Goal: Information Seeking & Learning: Learn about a topic

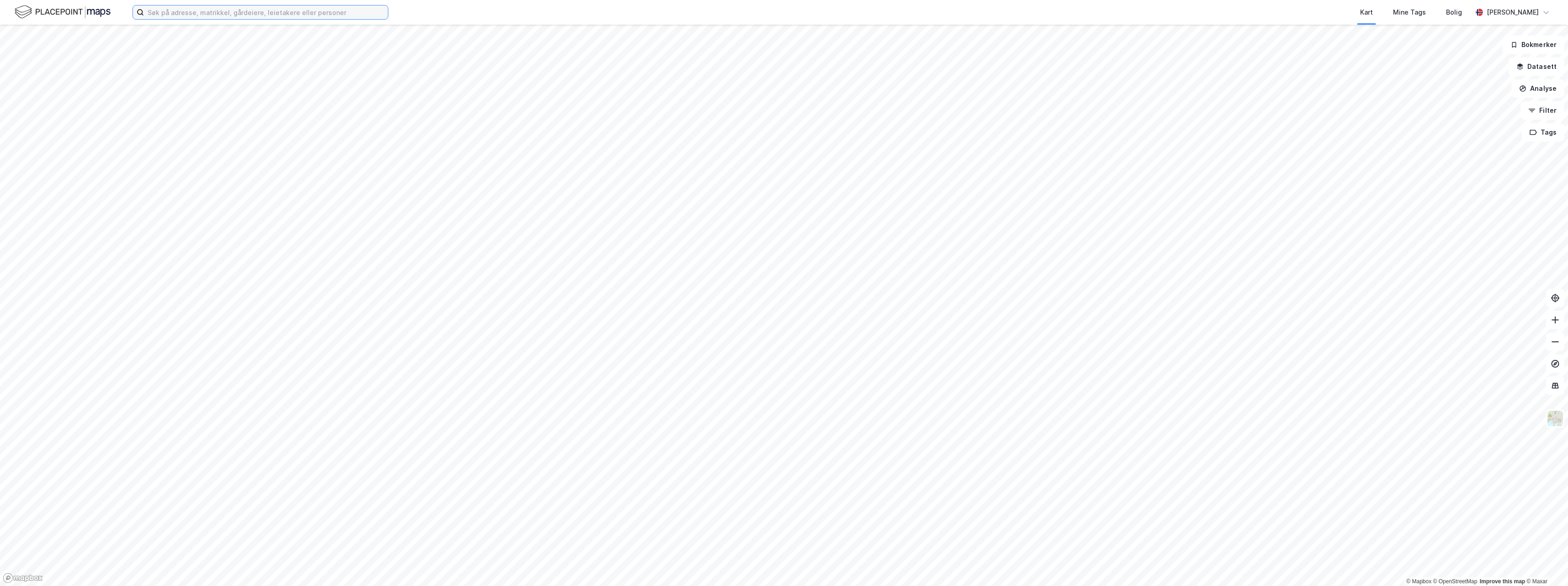
click at [230, 16] on input at bounding box center [266, 12] width 244 height 14
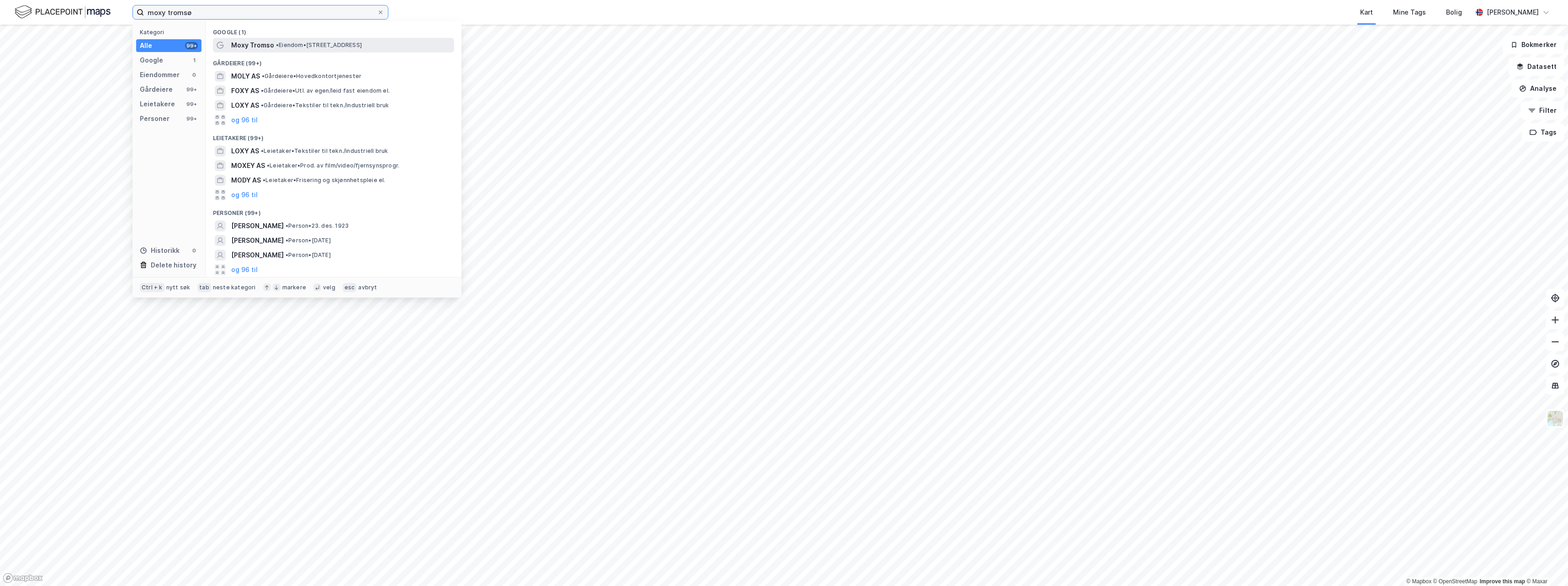
type input "moxy tromsø"
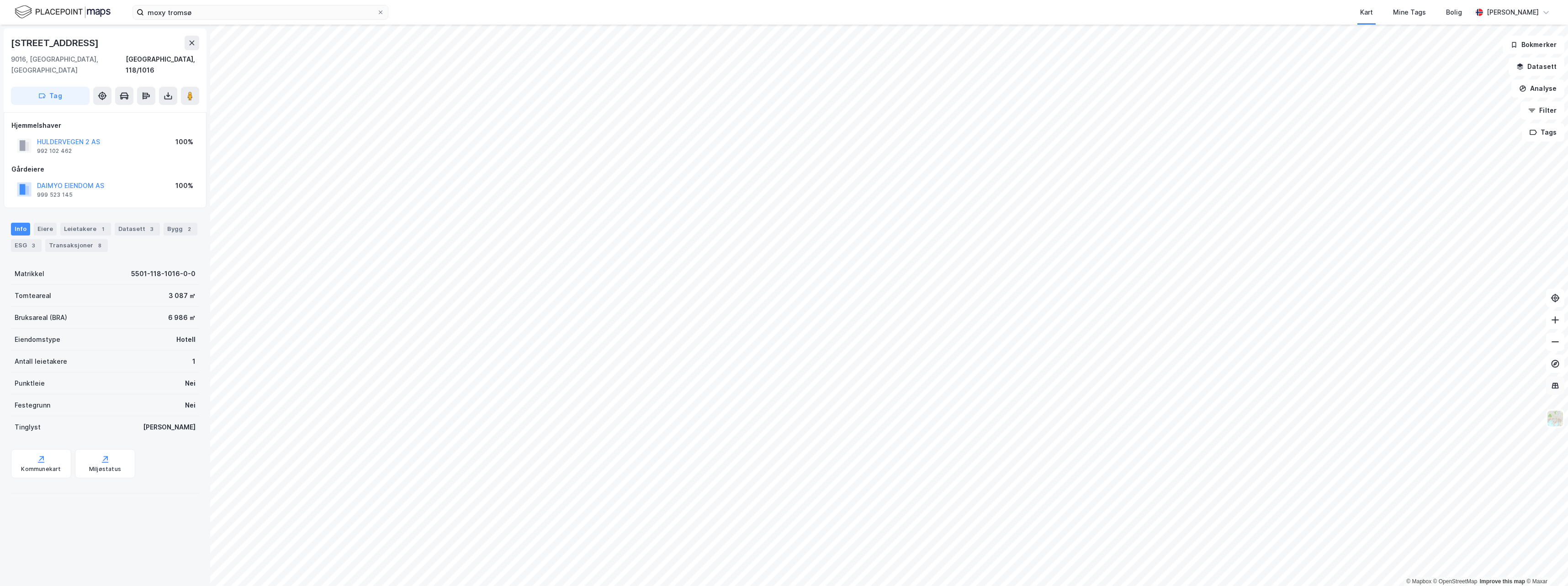
click at [1553, 389] on icon at bounding box center [1554, 385] width 9 height 9
click at [1556, 388] on icon at bounding box center [1555, 385] width 7 height 6
click at [1560, 419] on img at bounding box center [1555, 419] width 18 height 18
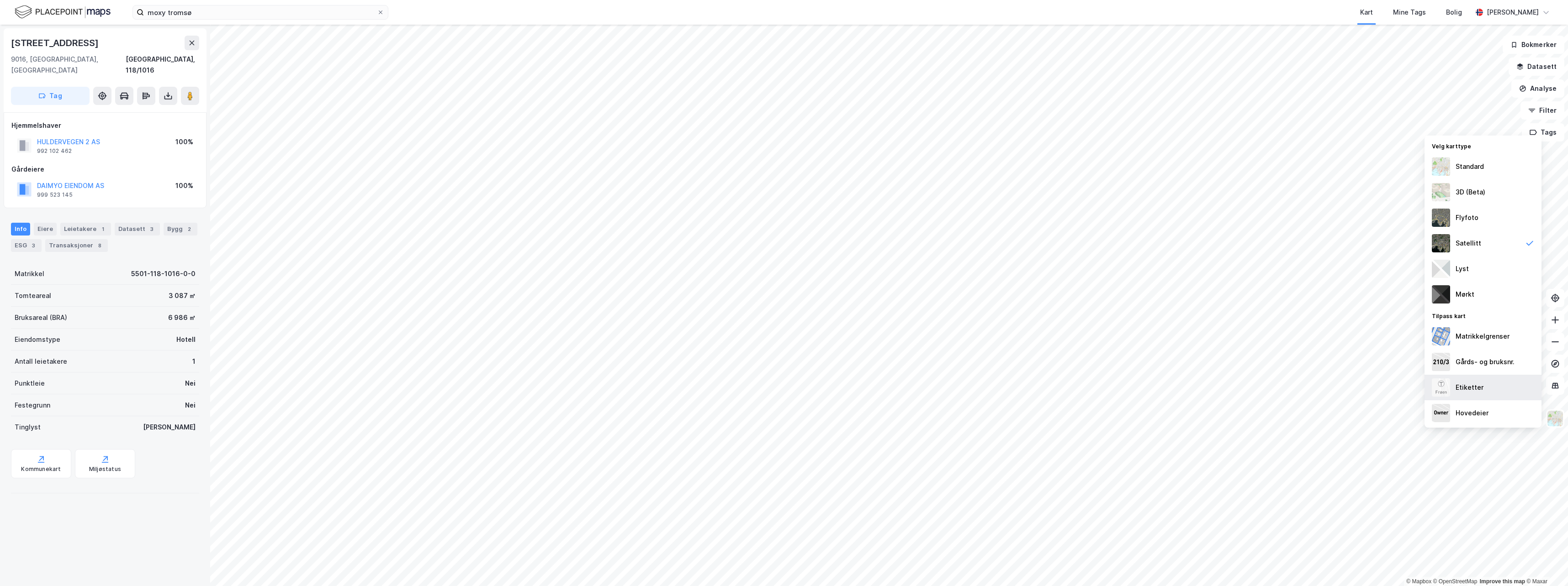
click at [1498, 387] on div "Etiketter" at bounding box center [1483, 388] width 117 height 26
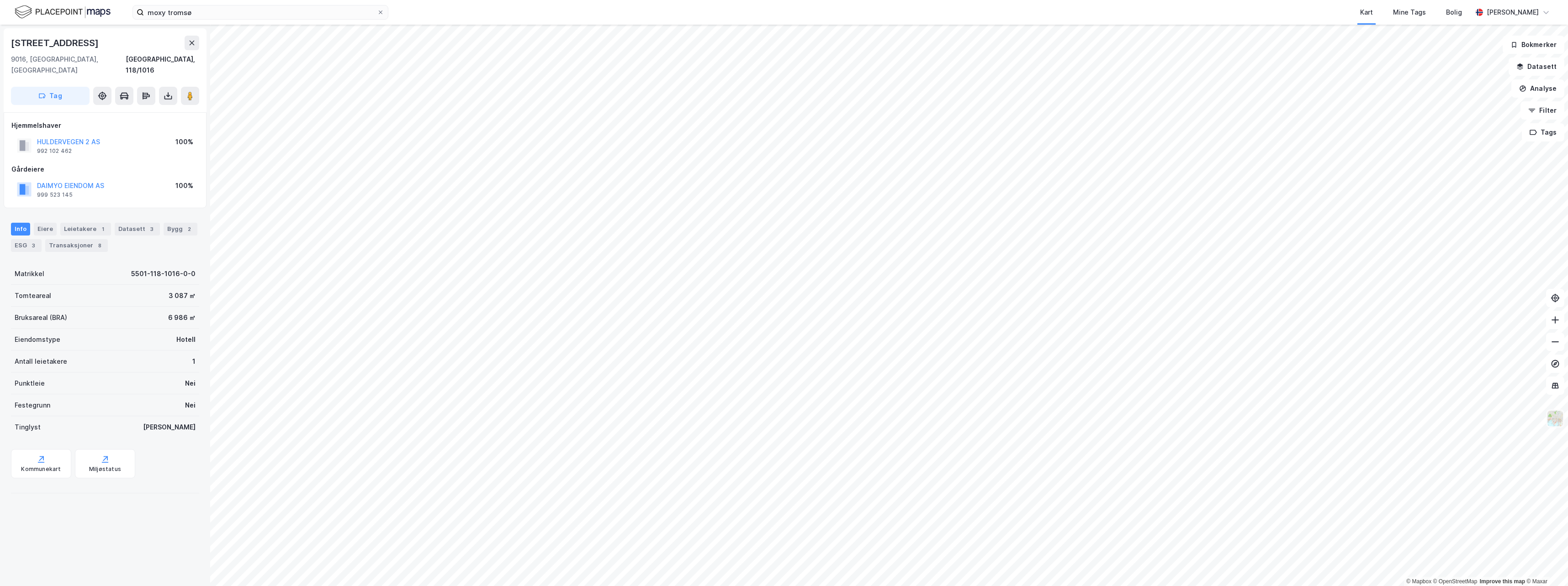
click at [1558, 422] on img at bounding box center [1555, 419] width 18 height 18
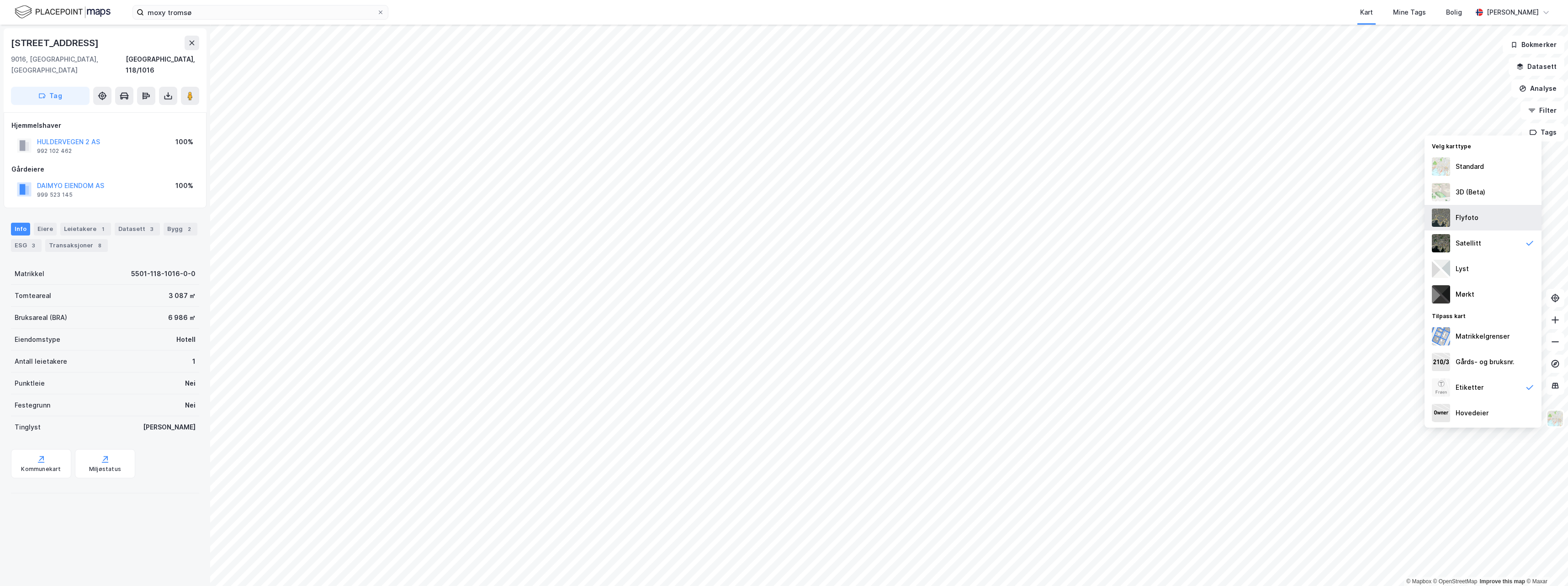
click at [1487, 222] on div "Flyfoto" at bounding box center [1483, 218] width 117 height 26
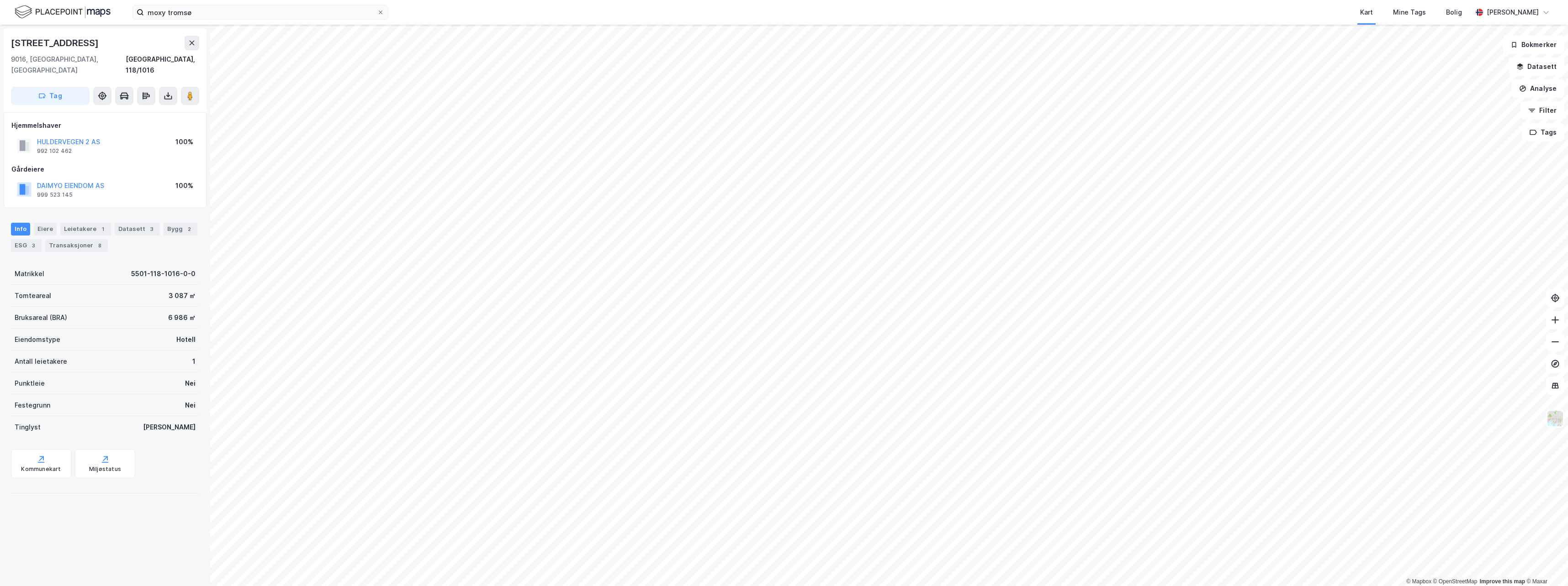
click at [890, 586] on html "moxy tromsø Kart Mine Tags Bolig [PERSON_NAME] © Mapbox © OpenStreetMap Improve…" at bounding box center [784, 293] width 1568 height 586
